Goal: Task Accomplishment & Management: Use online tool/utility

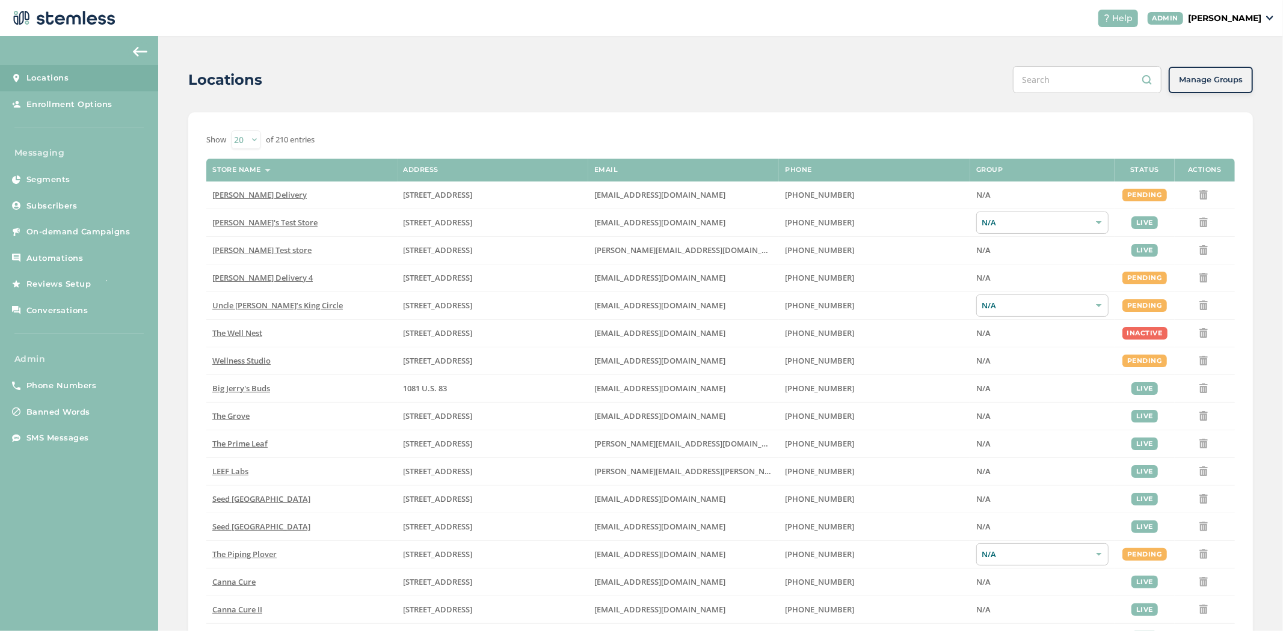
click at [1242, 22] on p "[PERSON_NAME]" at bounding box center [1224, 18] width 73 height 13
click at [1229, 82] on span "Impersonate" at bounding box center [1230, 87] width 59 height 12
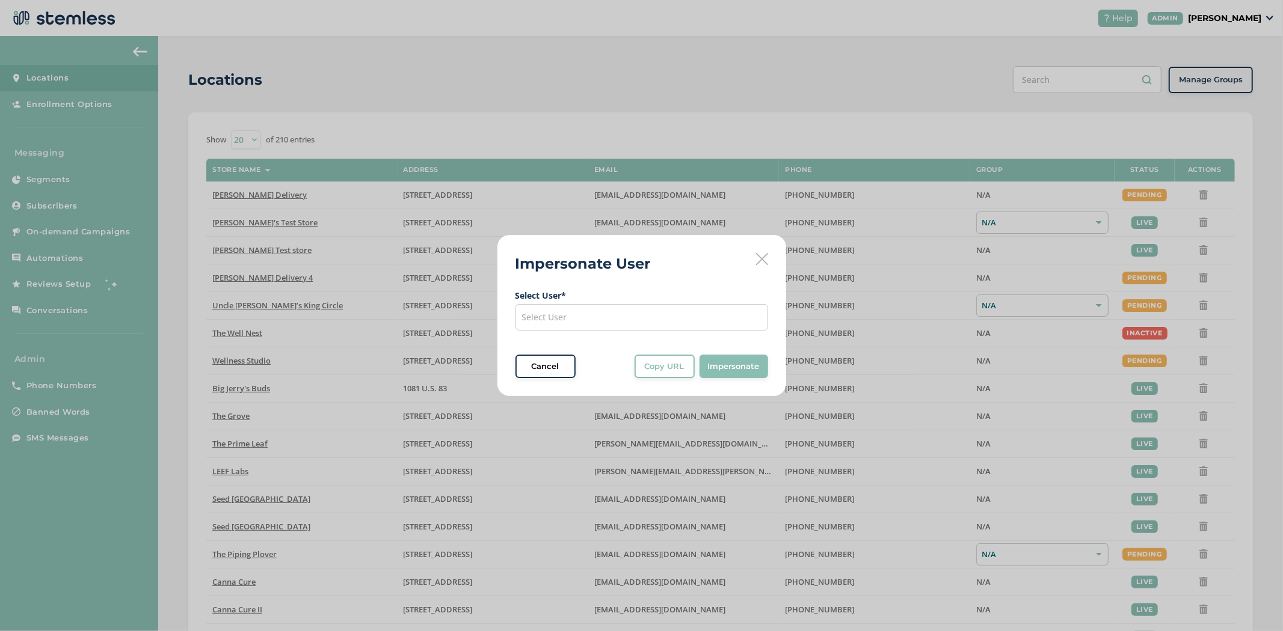
click at [628, 314] on div "Select User" at bounding box center [641, 317] width 253 height 26
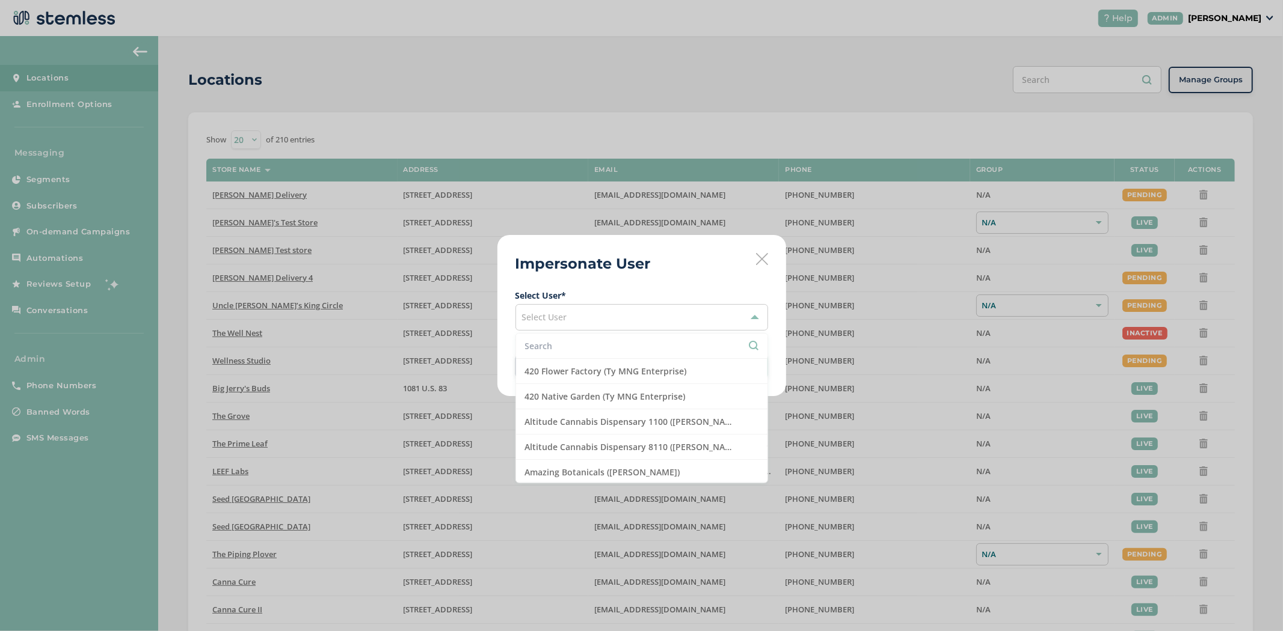
click at [595, 351] on input "text" at bounding box center [641, 346] width 233 height 13
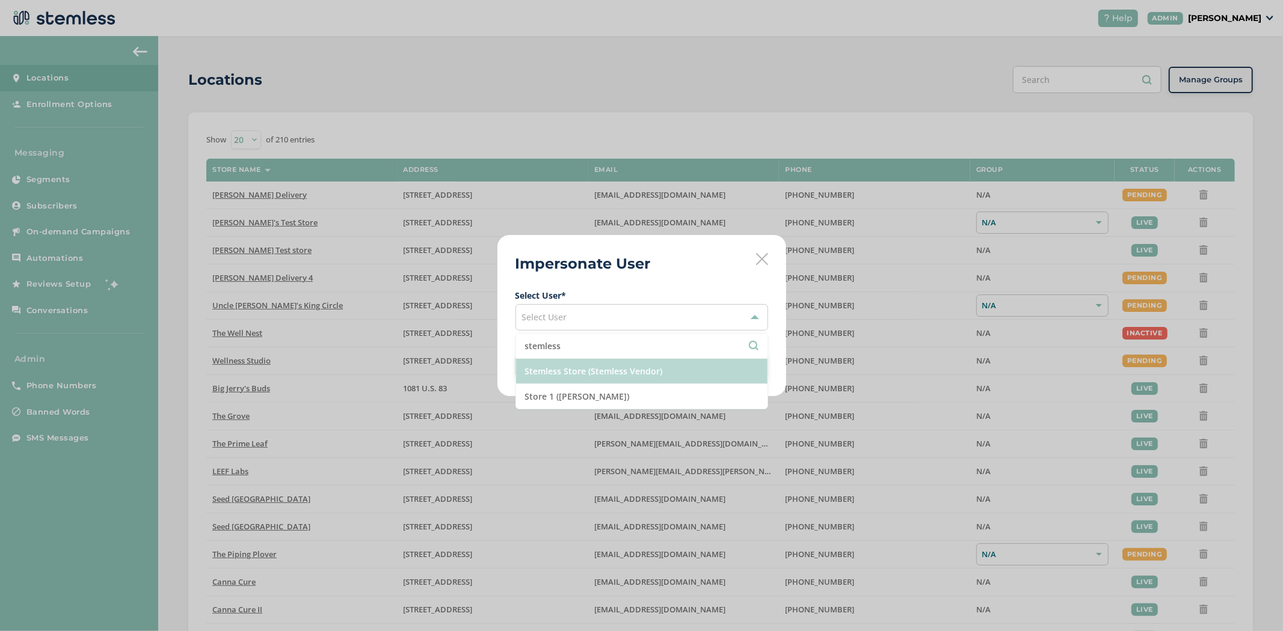
type input "stemless"
click at [650, 379] on li "Stemless Store (Stemless Vendor)" at bounding box center [641, 371] width 251 height 25
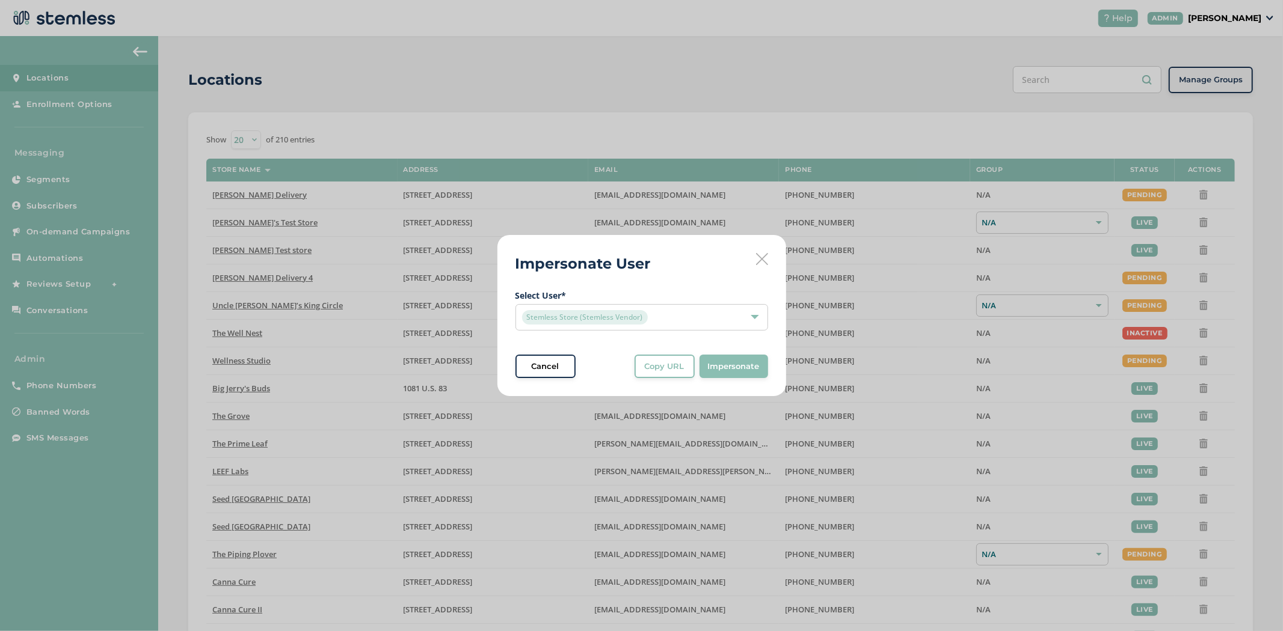
click at [769, 358] on div "Impersonate User Select User * Stemless Store (Stemless Vendor) Cancel Copy URL…" at bounding box center [641, 316] width 289 height 162
click at [756, 362] on span "Impersonate" at bounding box center [734, 367] width 52 height 12
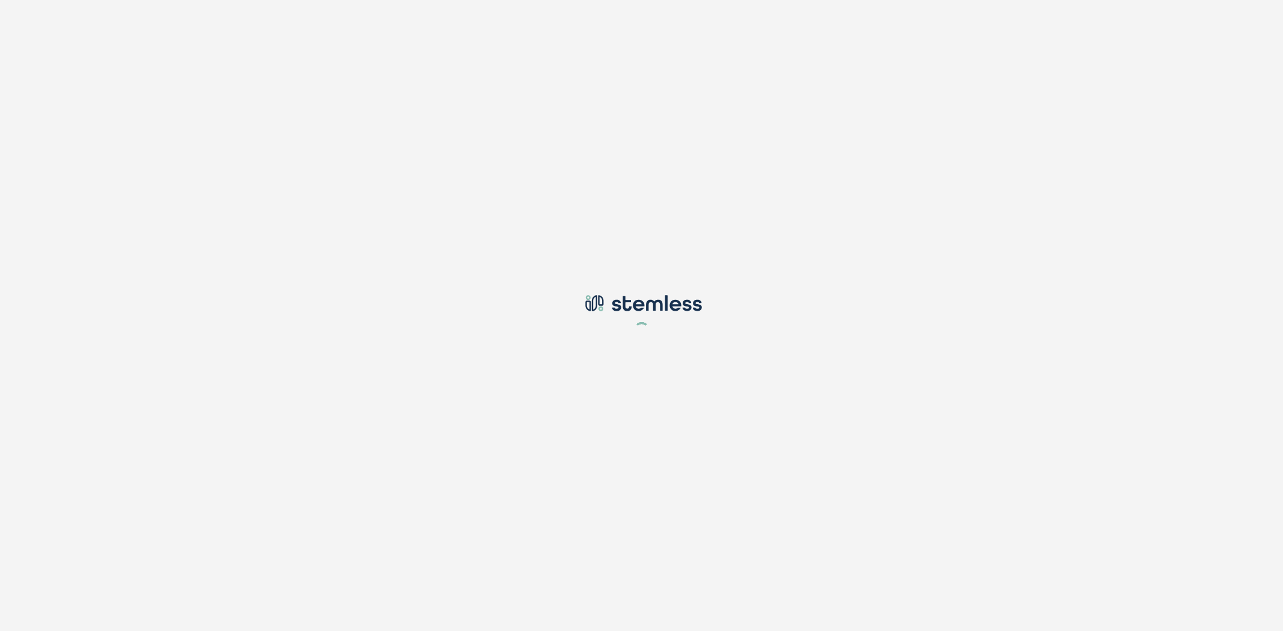
type input "[PERSON_NAME][EMAIL_ADDRESS][DOMAIN_NAME]"
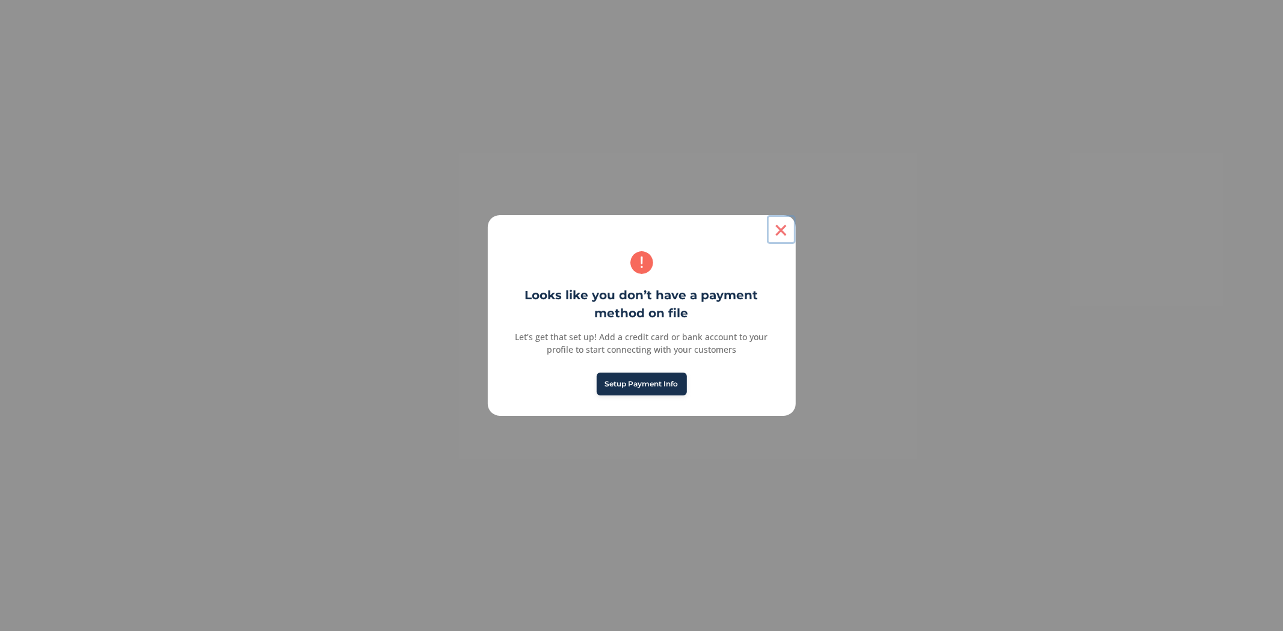
click at [778, 235] on button "×" at bounding box center [781, 229] width 29 height 29
